Goal: Information Seeking & Learning: Learn about a topic

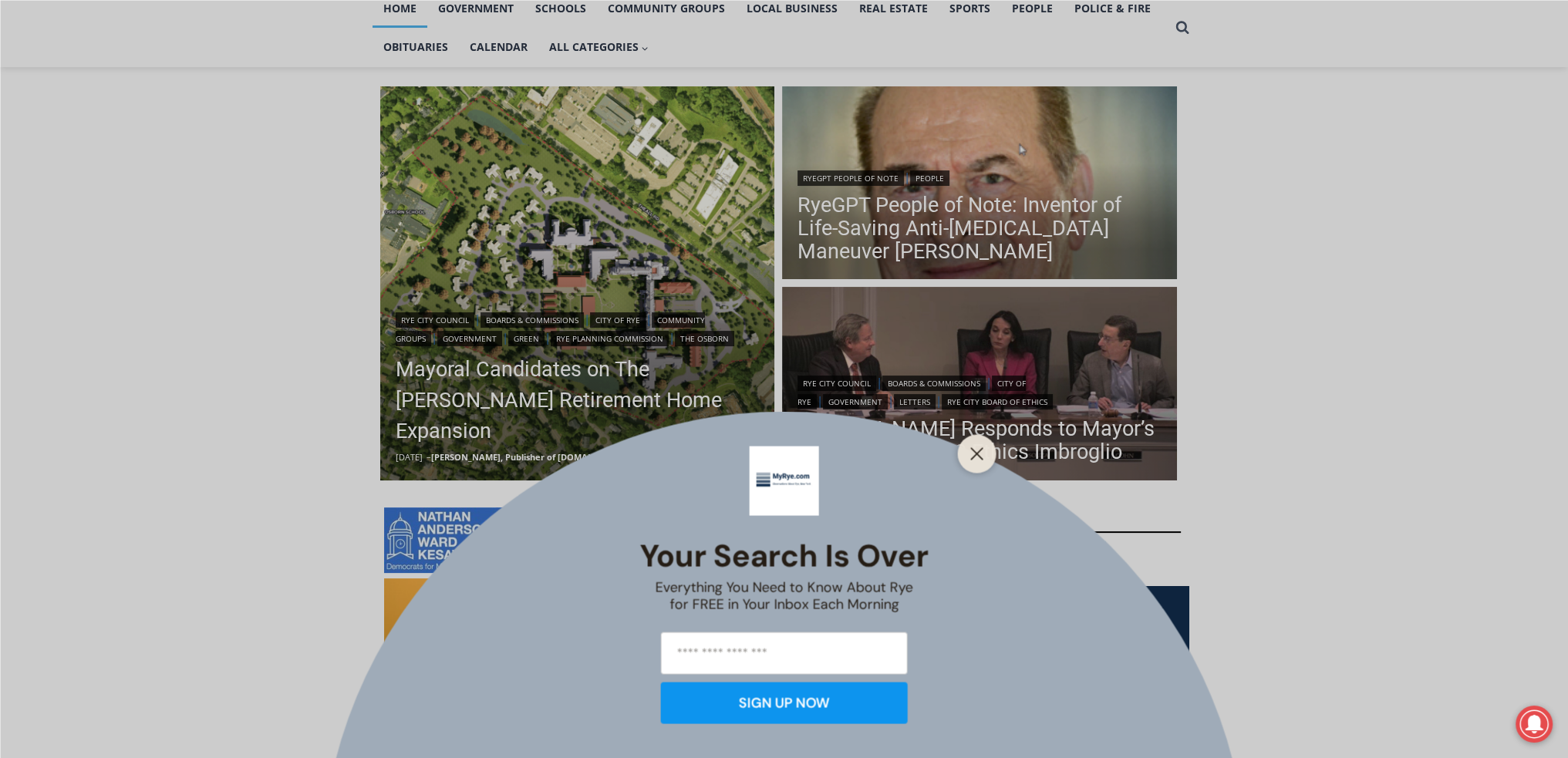
scroll to position [360, 0]
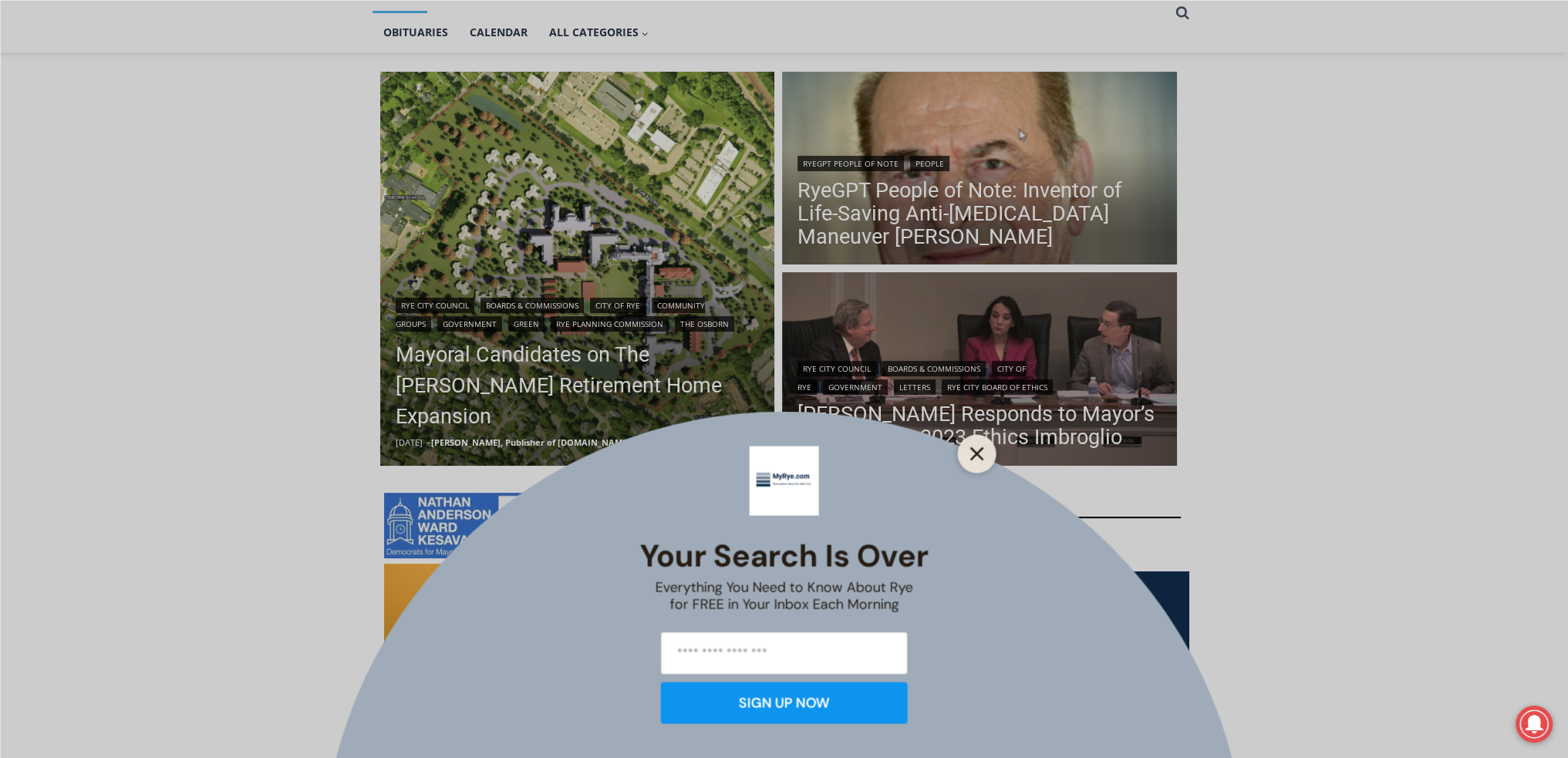
click at [968, 455] on button "Close" at bounding box center [977, 454] width 22 height 22
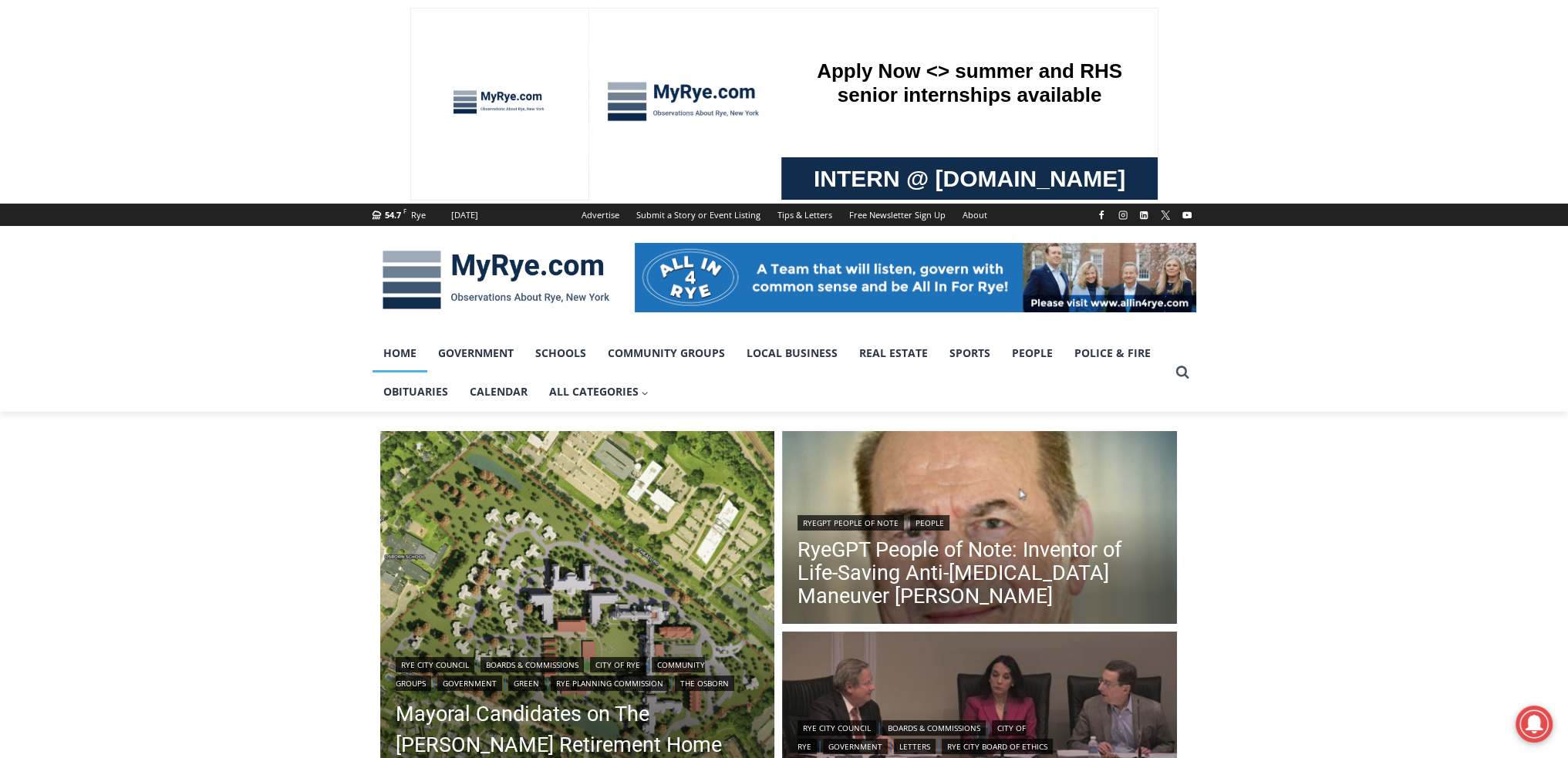
scroll to position [179, 0]
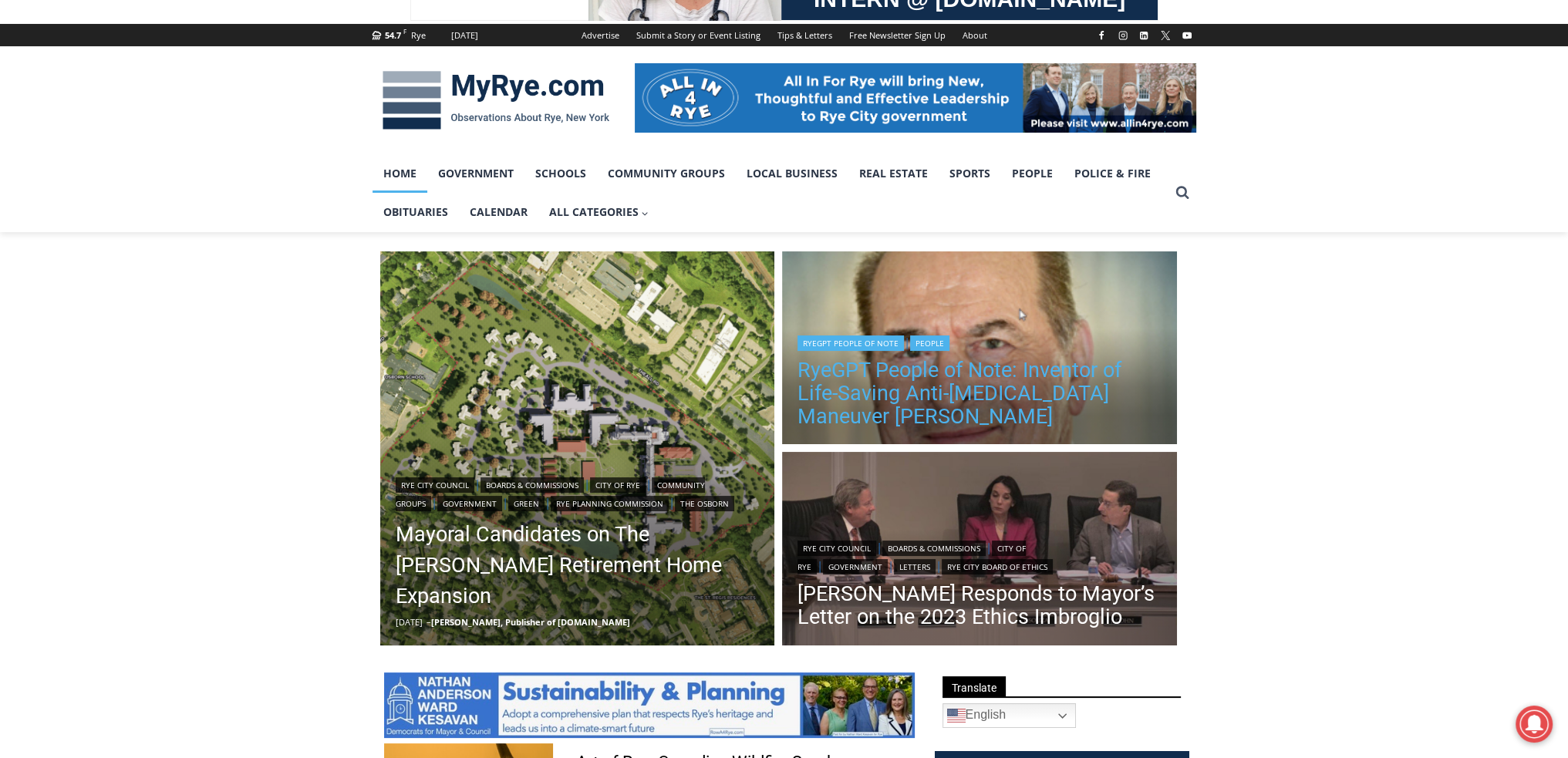
click at [918, 371] on link "RyeGPT People of Note: Inventor of Life-Saving Anti-[MEDICAL_DATA] Maneuver [PE…" at bounding box center [980, 393] width 364 height 69
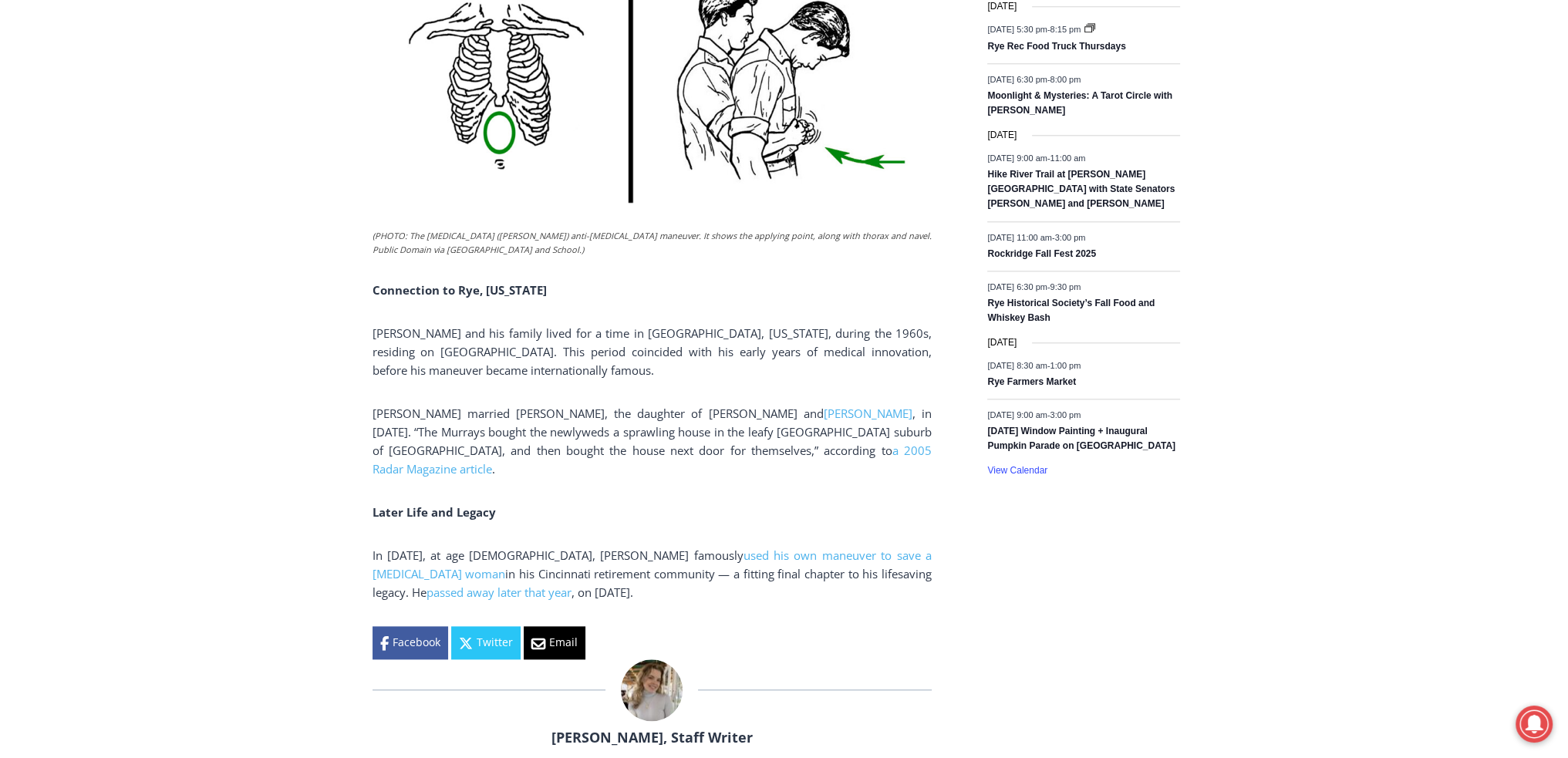
scroll to position [2257, 0]
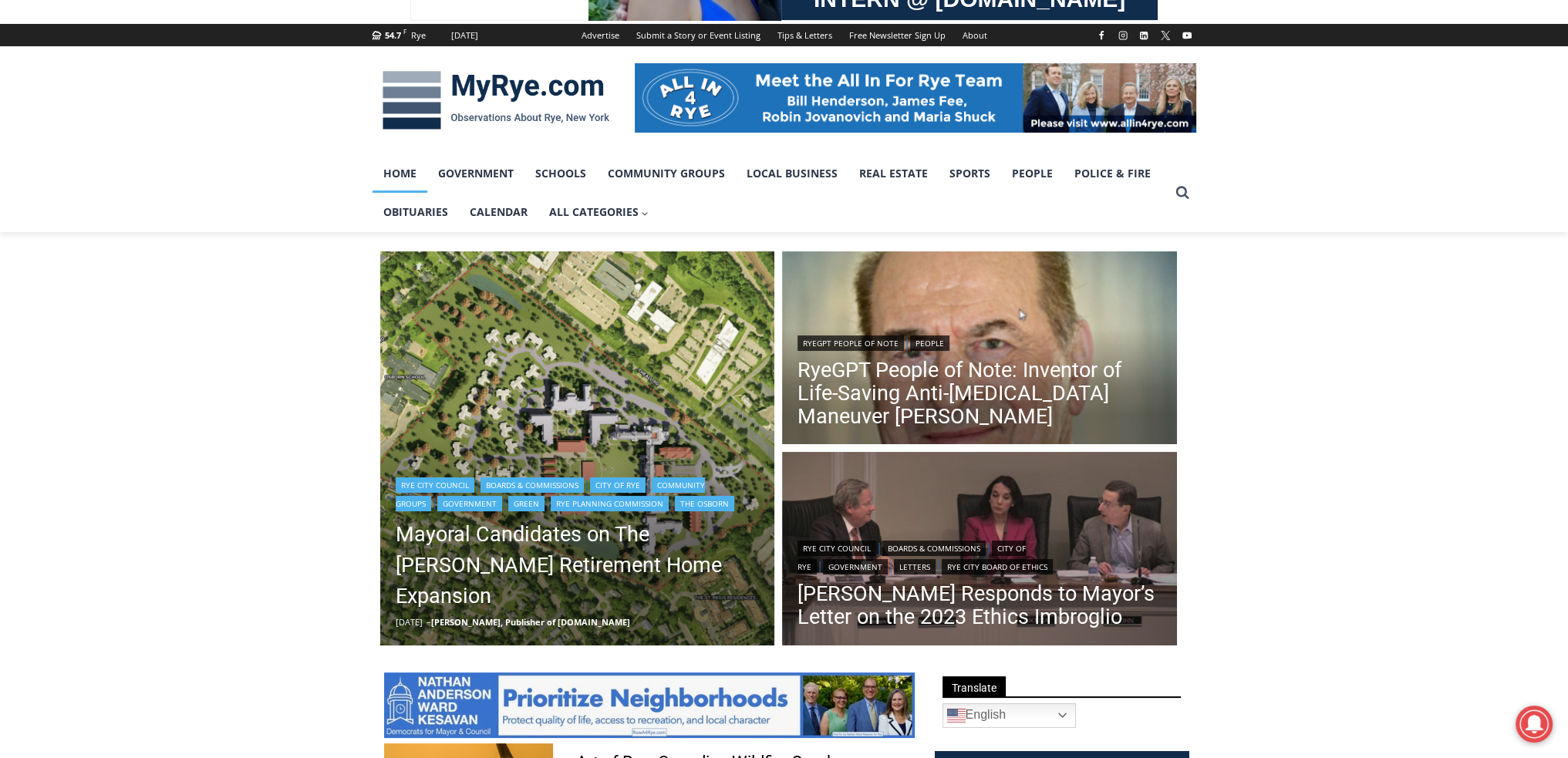
click at [463, 357] on img "Read More Mayoral Candidates on The Osborn Retirement Home Expansion" at bounding box center [577, 448] width 395 height 395
